Goal: Task Accomplishment & Management: Manage account settings

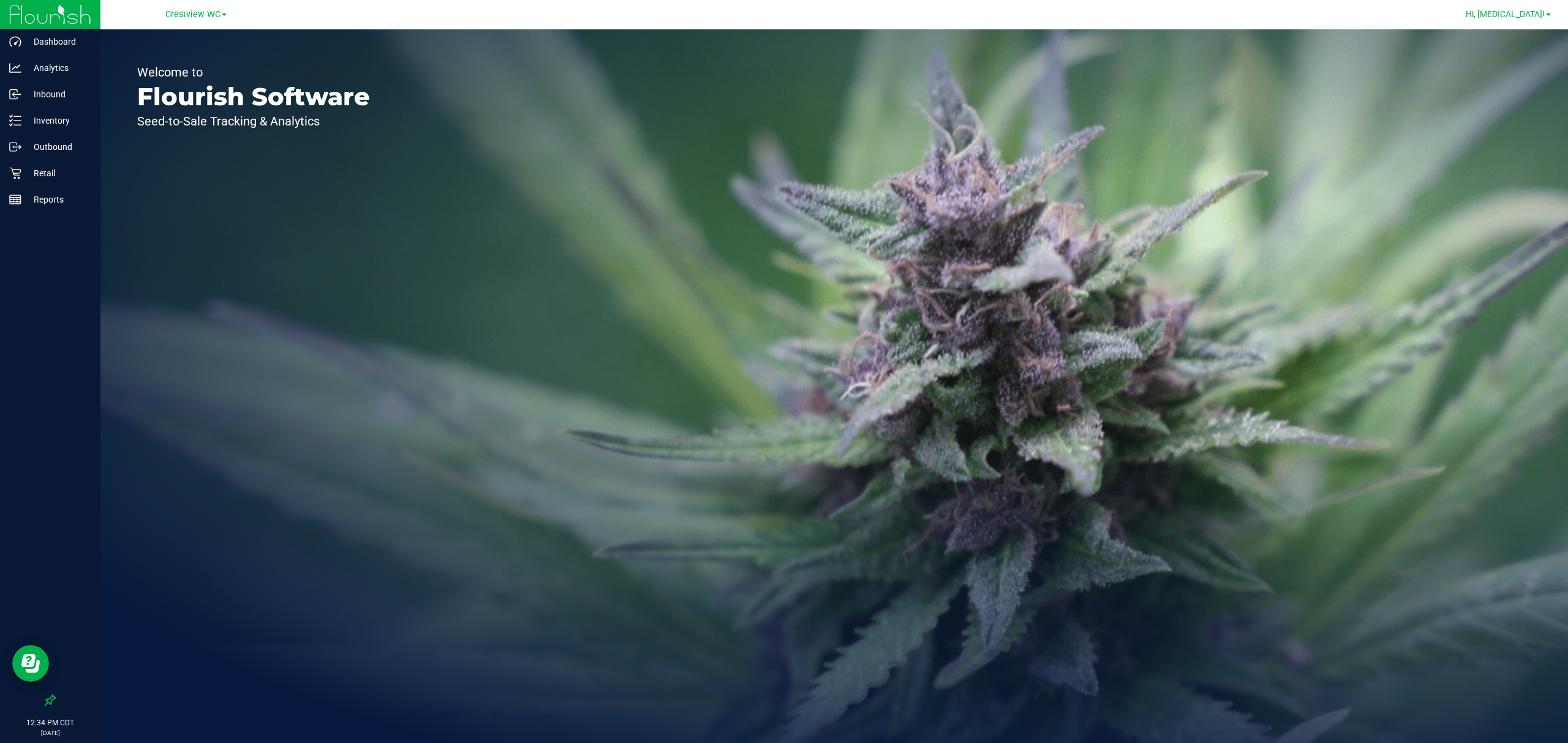
click at [1544, 13] on span "Hi, [MEDICAL_DATA]!" at bounding box center [1505, 13] width 79 height 10
click at [1497, 133] on span "Sign Out" at bounding box center [1504, 130] width 35 height 12
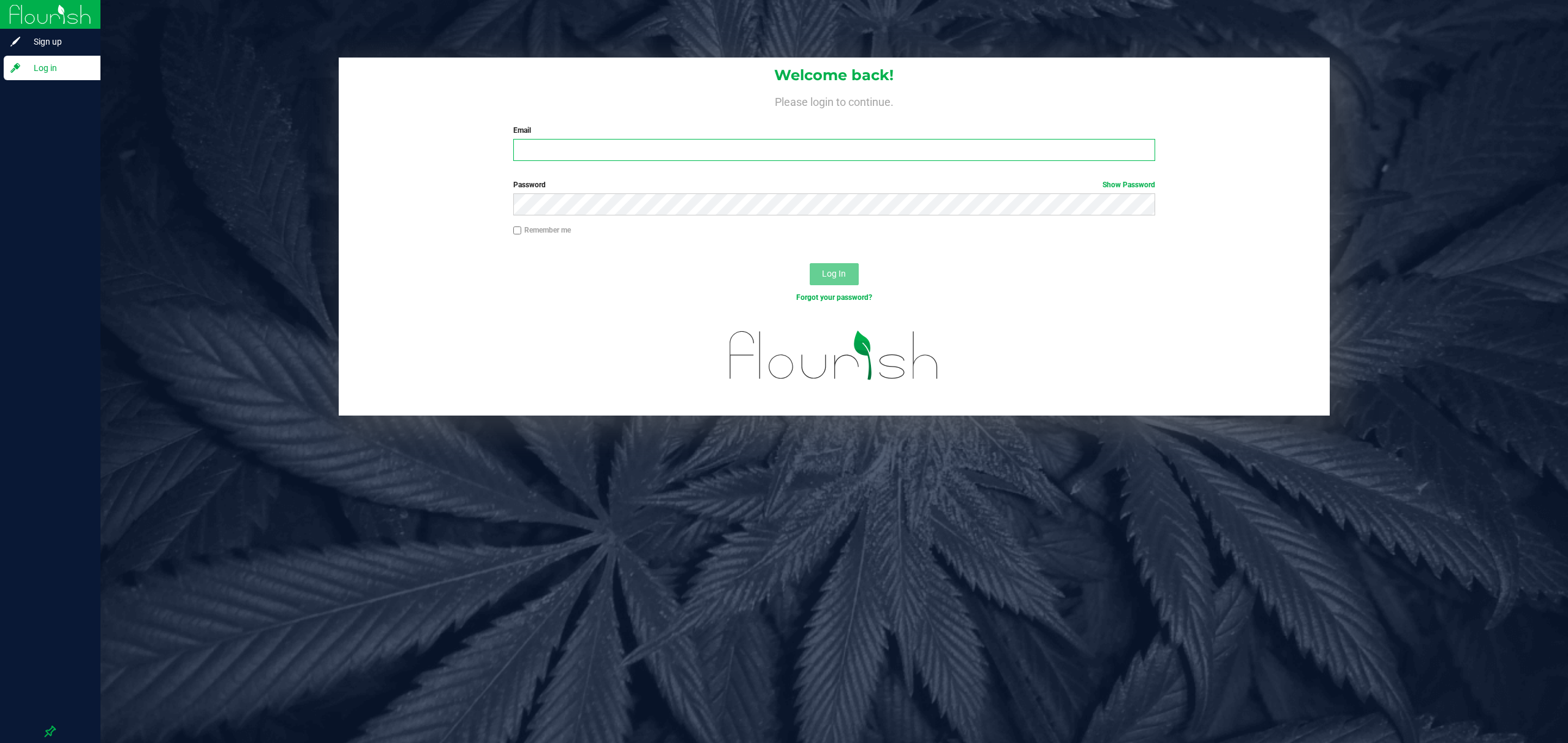
click at [598, 159] on input "Email" at bounding box center [834, 150] width 642 height 22
type input "[EMAIL_ADDRESS][DOMAIN_NAME]"
click at [809, 263] on button "Log In" at bounding box center [834, 274] width 49 height 22
